Goal: Obtain resource: Download file/media

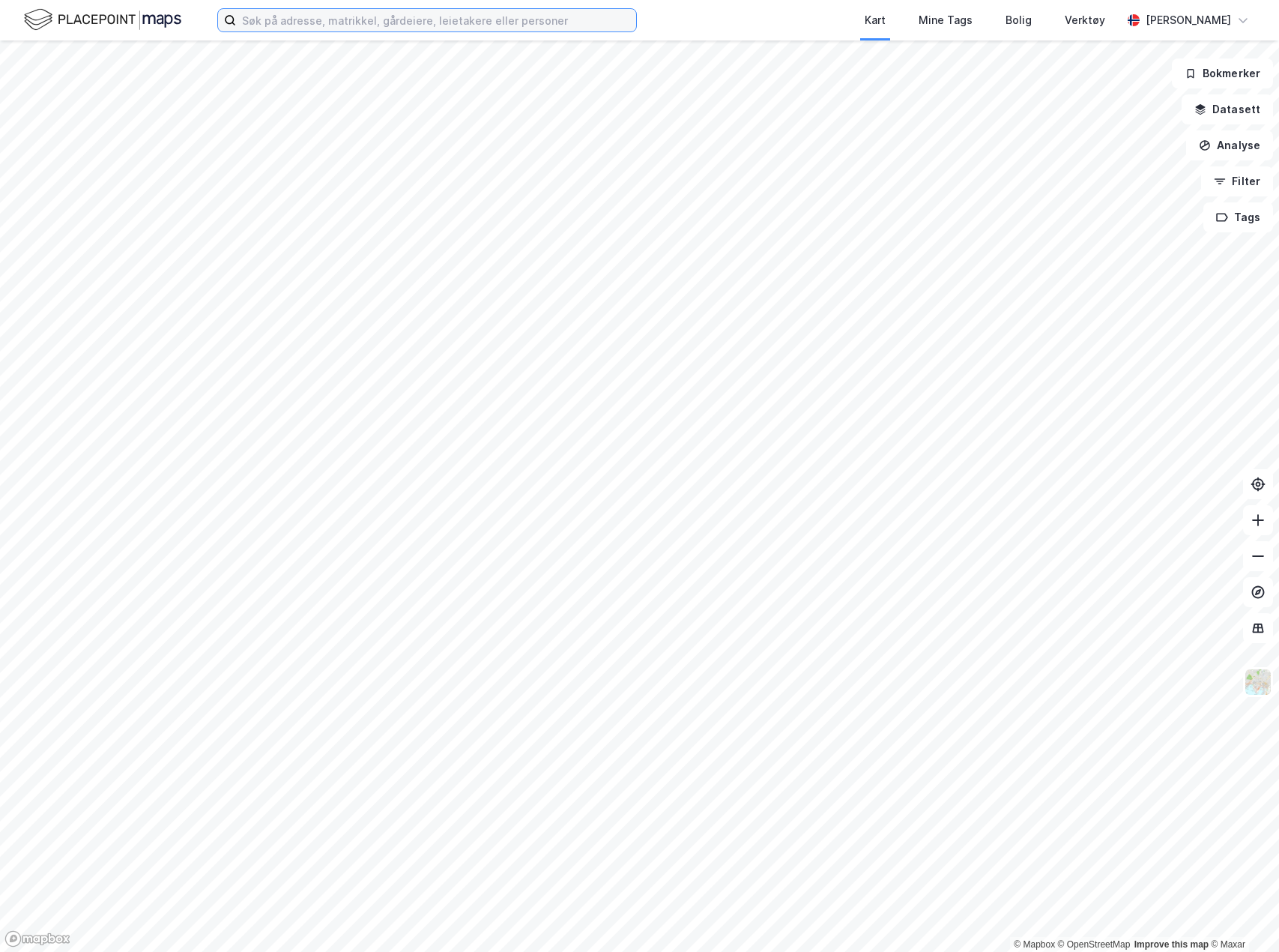
click at [371, 19] on input at bounding box center [436, 20] width 400 height 22
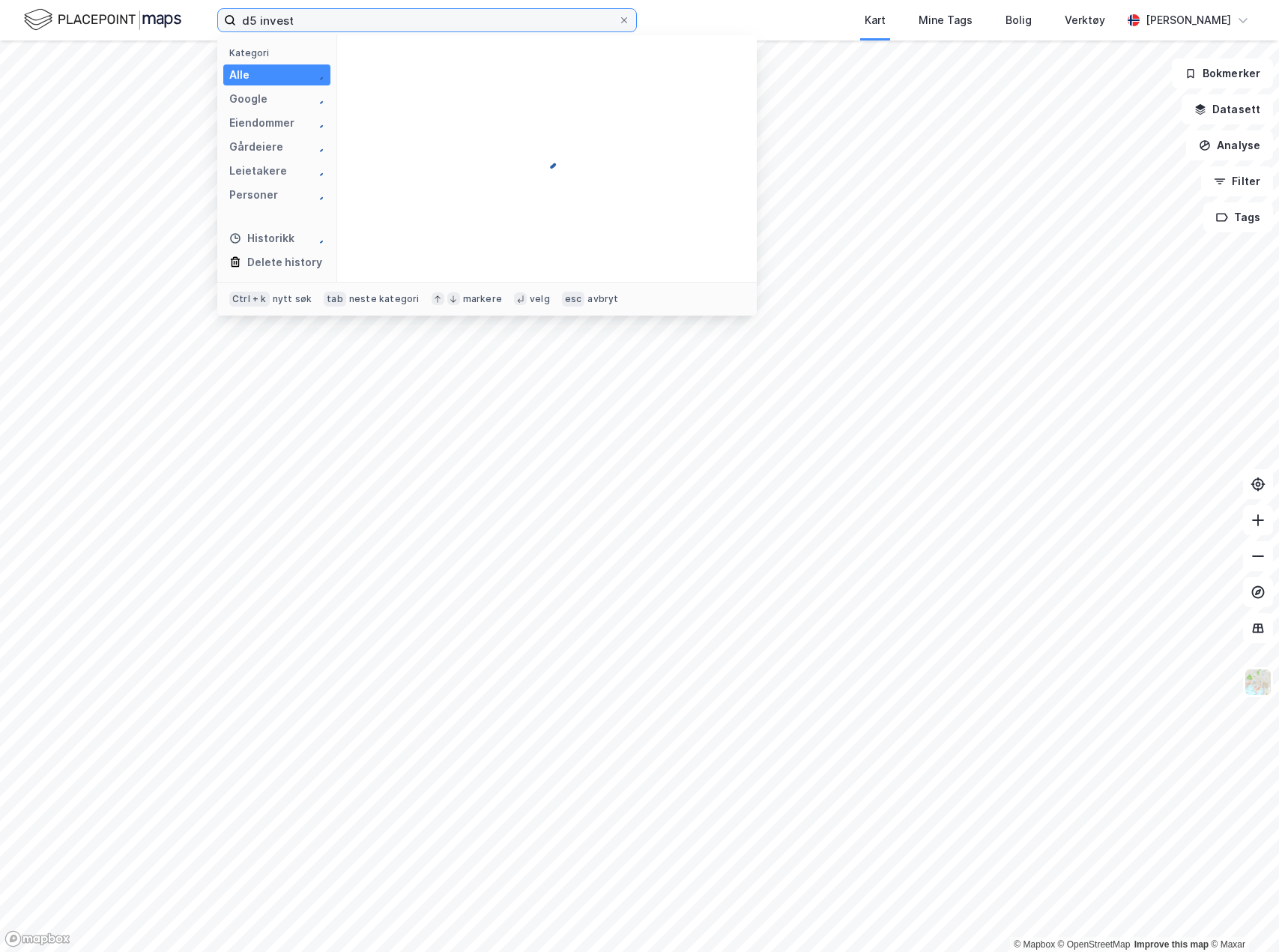
type input "d5 invest"
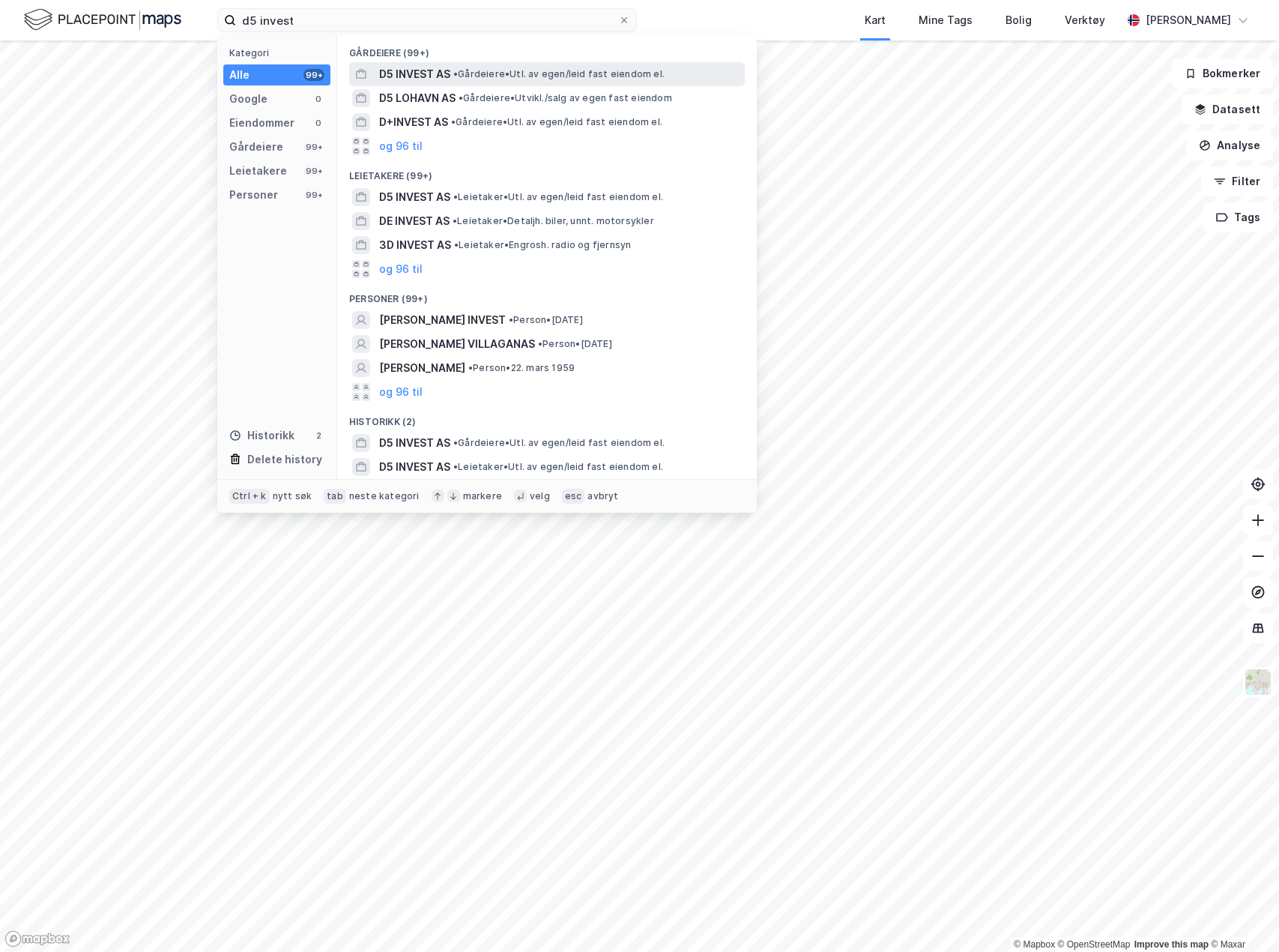
click at [534, 82] on div "D5 INVEST AS • Gårdeiere • Utl. av egen/leid fast eiendom el." at bounding box center [560, 75] width 363 height 18
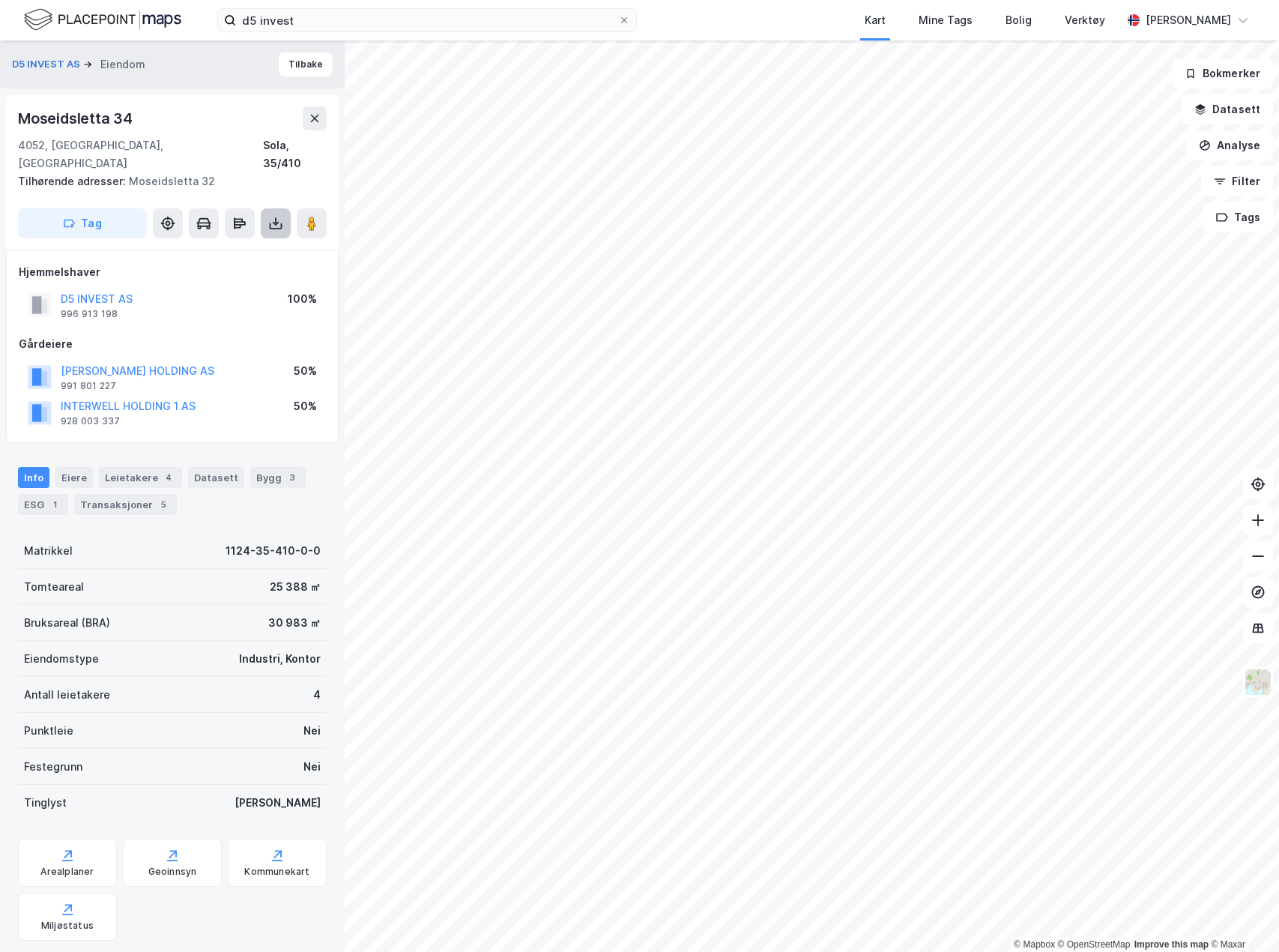
click at [281, 213] on button at bounding box center [276, 223] width 30 height 30
drag, startPoint x: 249, startPoint y: 238, endPoint x: 299, endPoint y: 275, distance: 62.2
click at [251, 241] on div "Last ned grunnbok" at bounding box center [210, 253] width 159 height 24
